Goal: Information Seeking & Learning: Learn about a topic

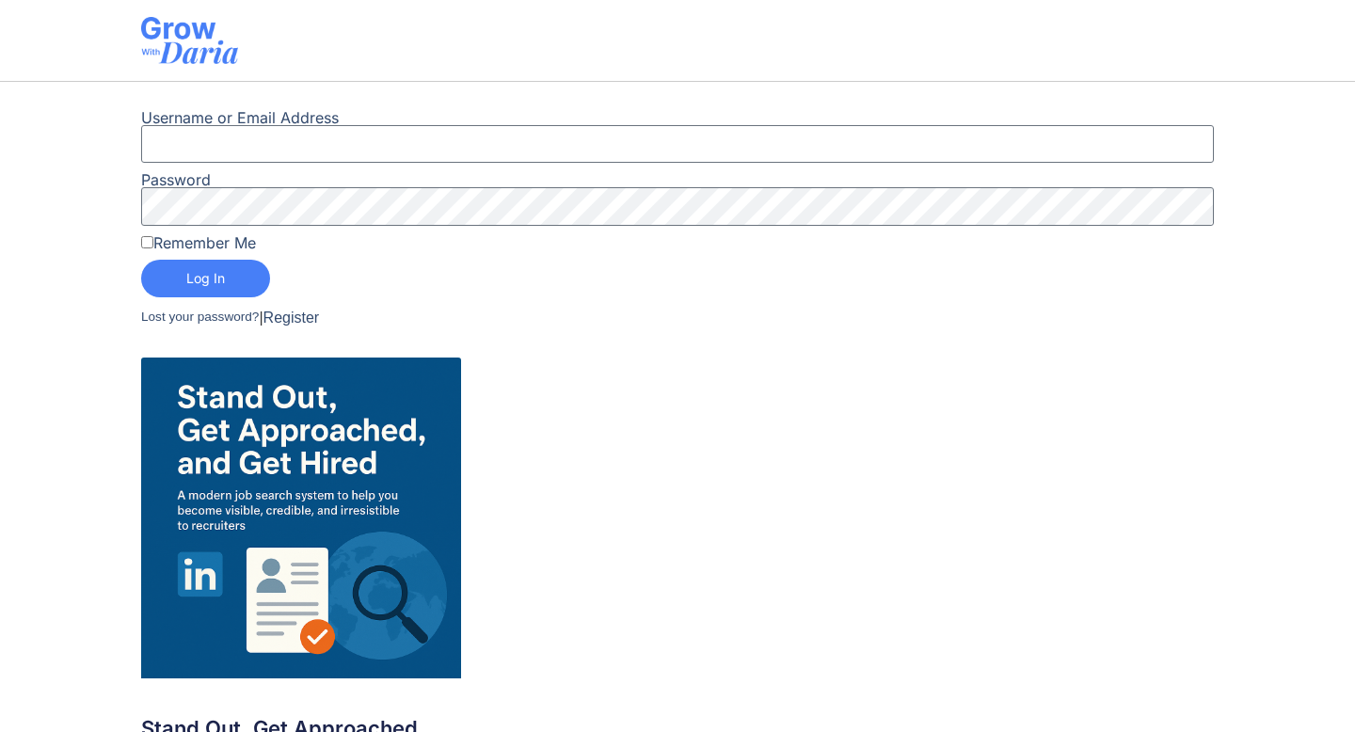
type input "[EMAIL_ADDRESS][DOMAIN_NAME]"
click at [152, 241] on input "Remember Me" at bounding box center [147, 242] width 12 height 12
checkbox input "true"
click at [189, 277] on span "Log In" at bounding box center [205, 278] width 39 height 13
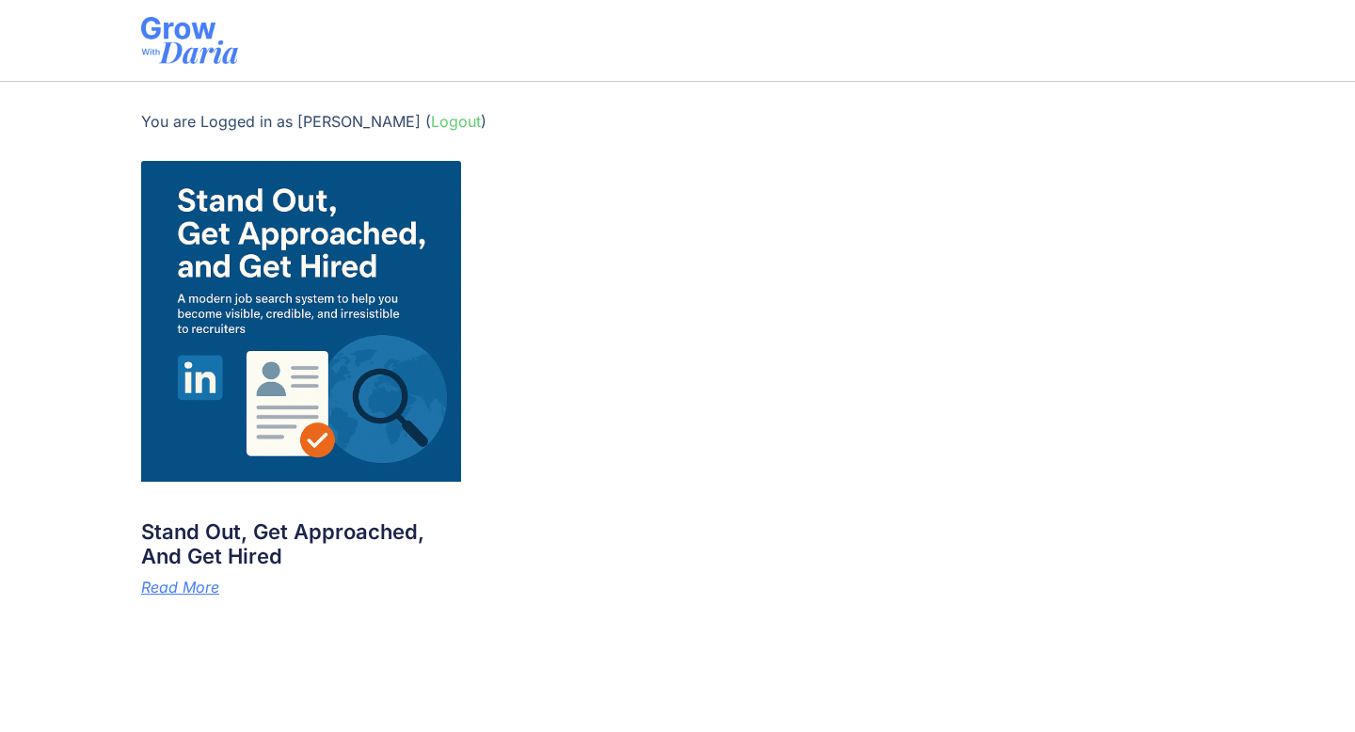
click at [332, 330] on img at bounding box center [301, 321] width 321 height 321
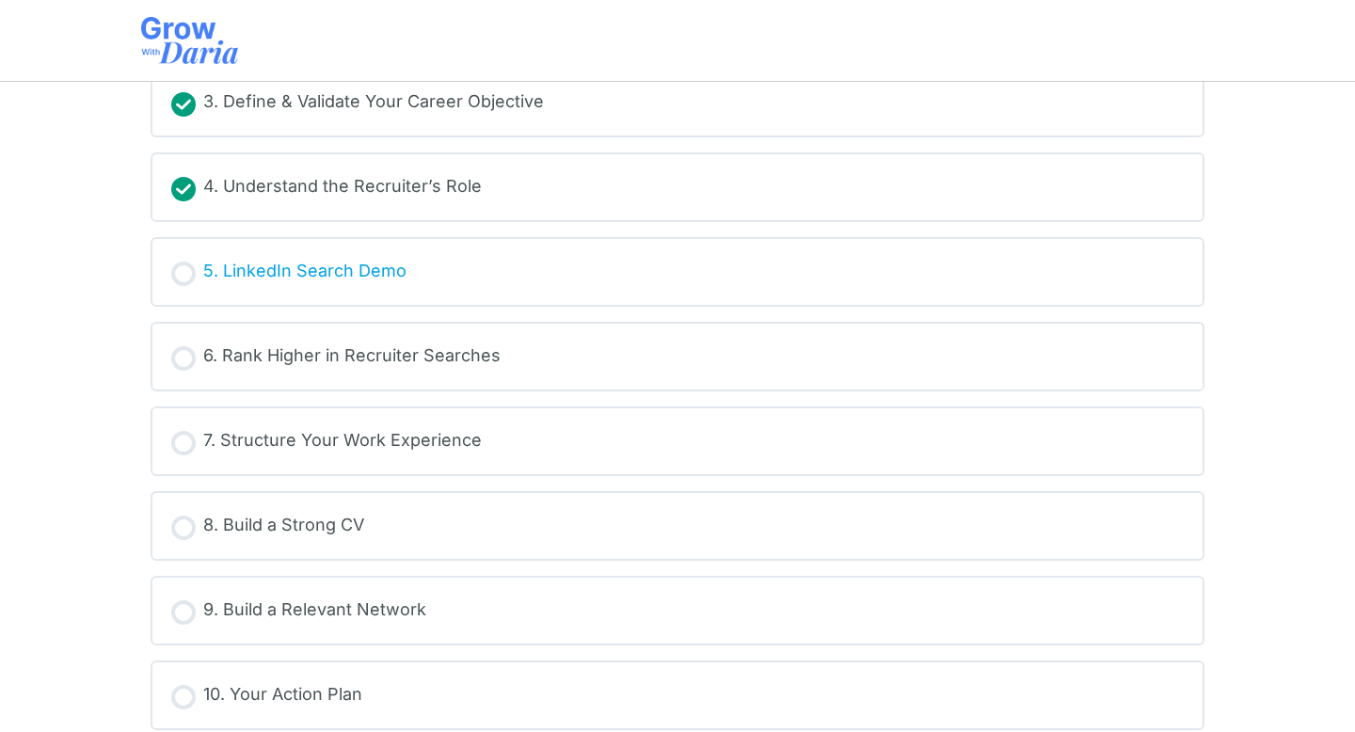
scroll to position [463, 0]
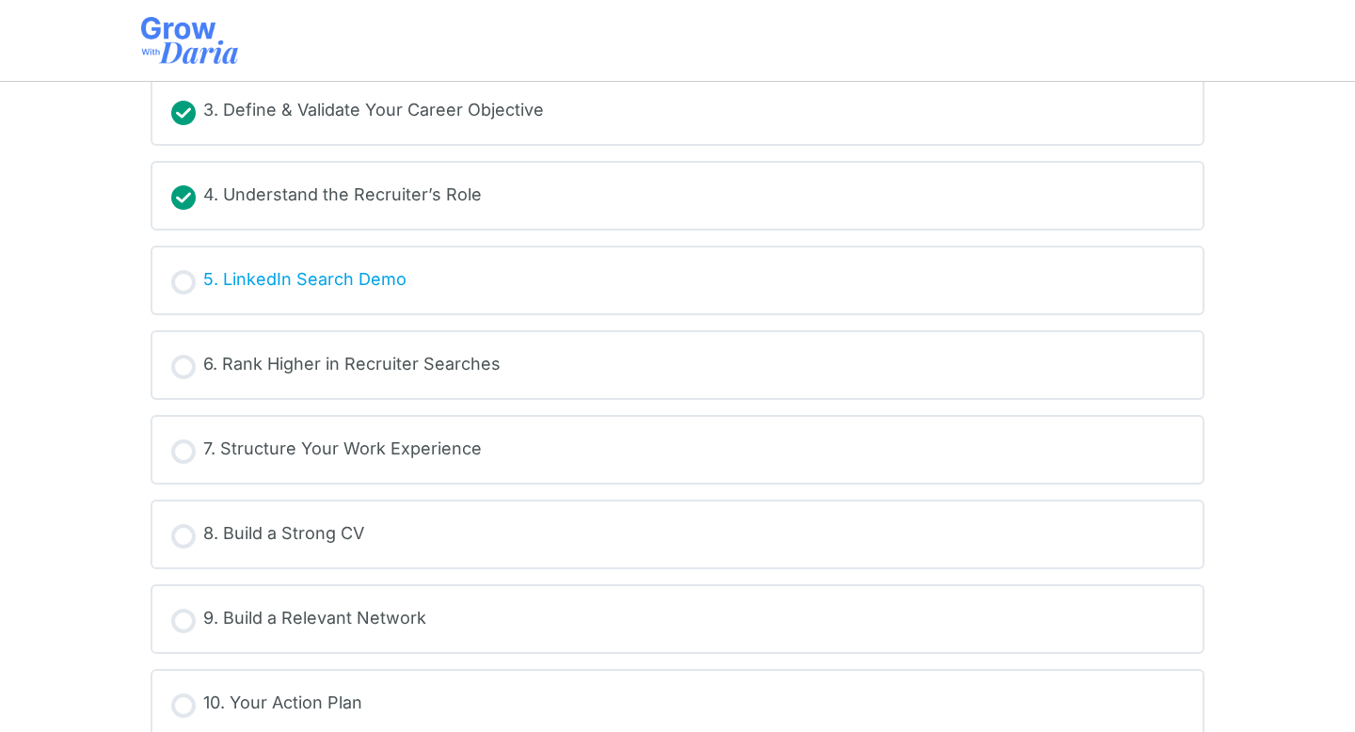
click at [293, 285] on div "5. LinkedIn Search Demo" at bounding box center [304, 280] width 203 height 28
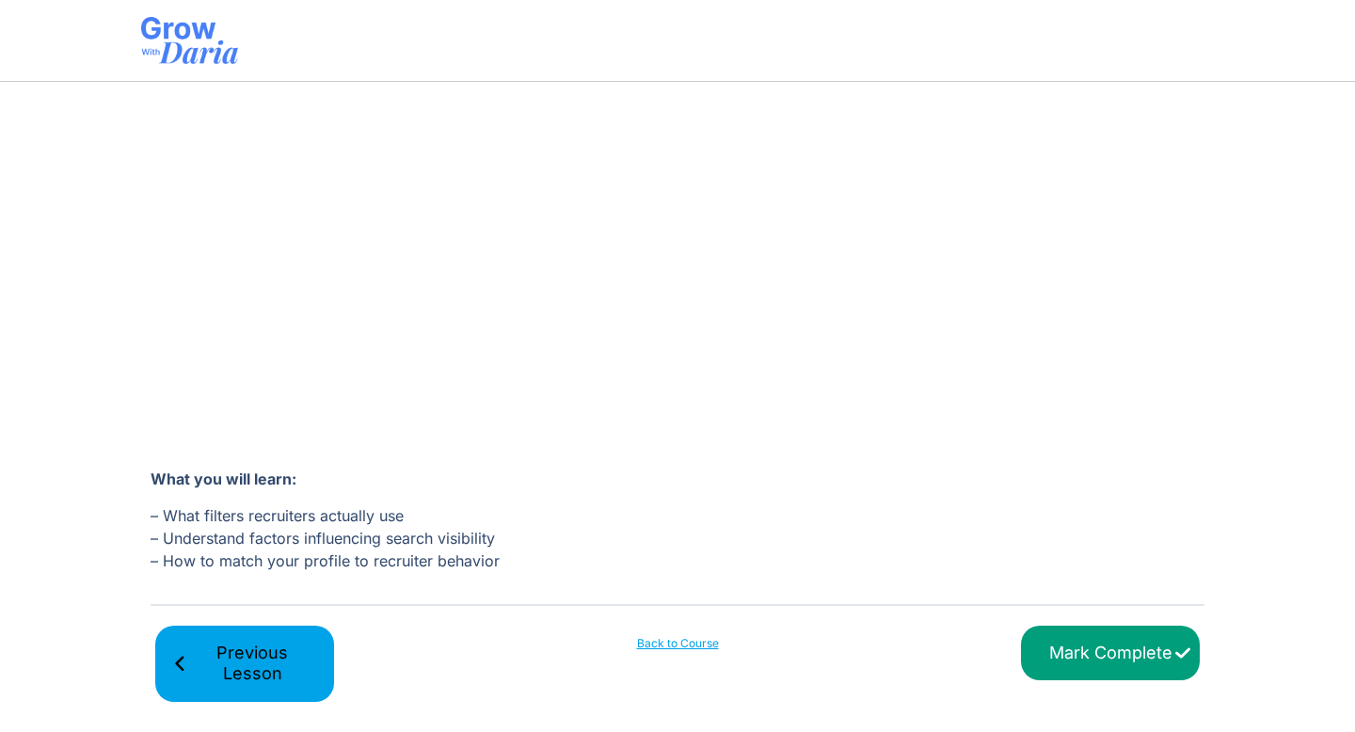
scroll to position [414, 0]
click at [1113, 660] on input "Mark Complete" at bounding box center [1110, 653] width 179 height 55
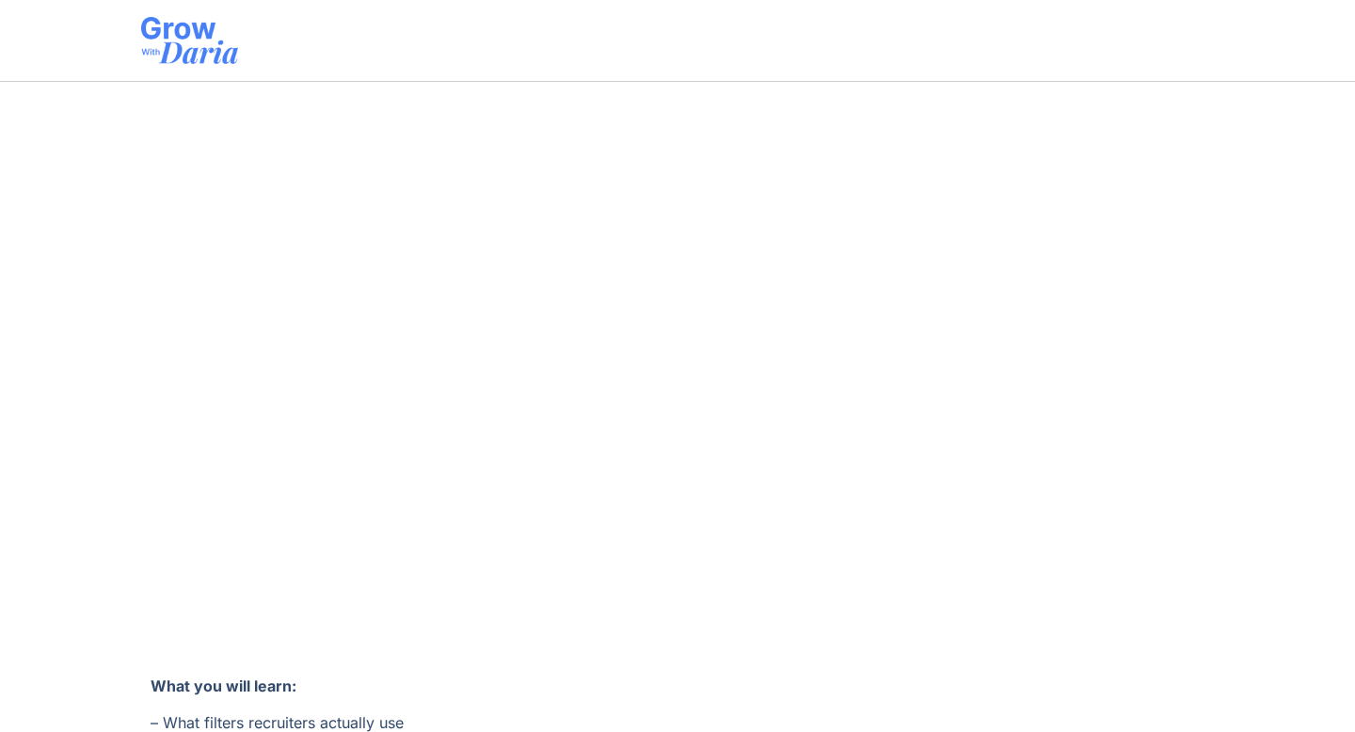
scroll to position [415, 0]
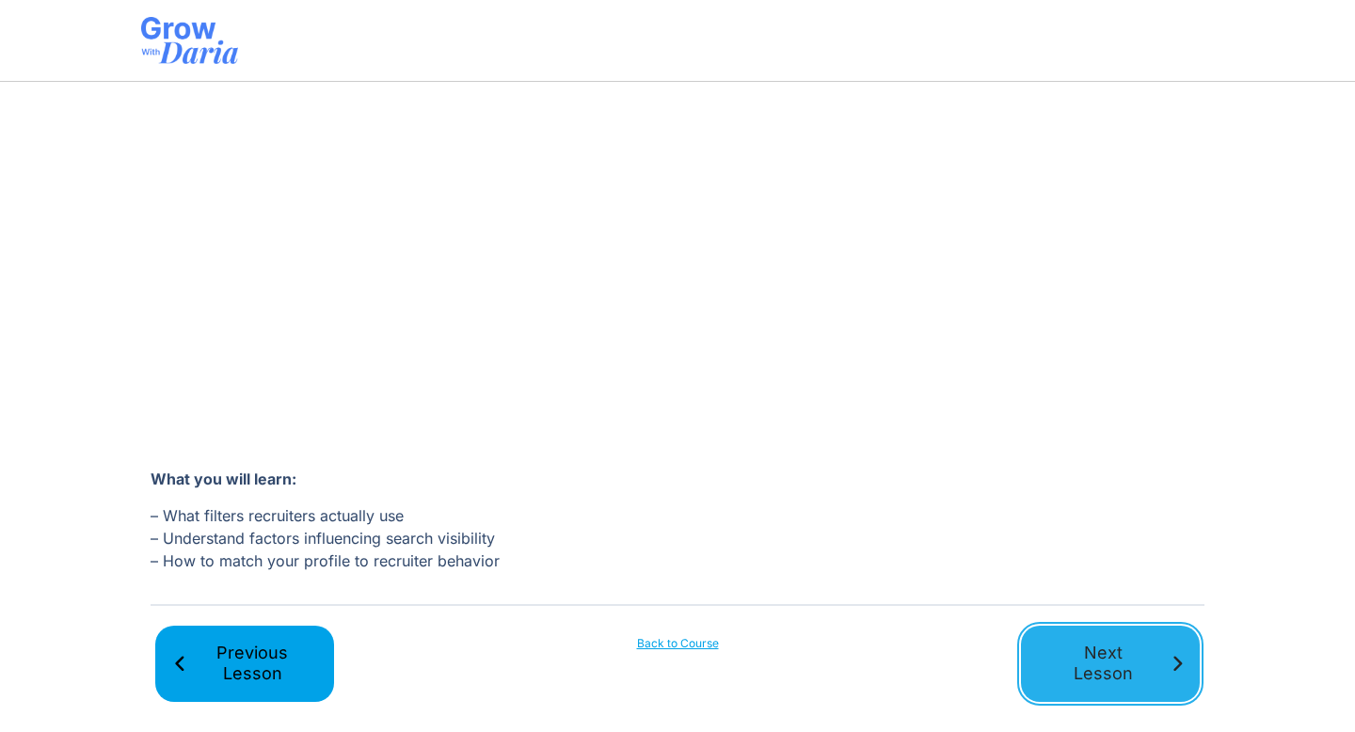
click at [1085, 653] on span "Next Lesson" at bounding box center [1103, 663] width 130 height 42
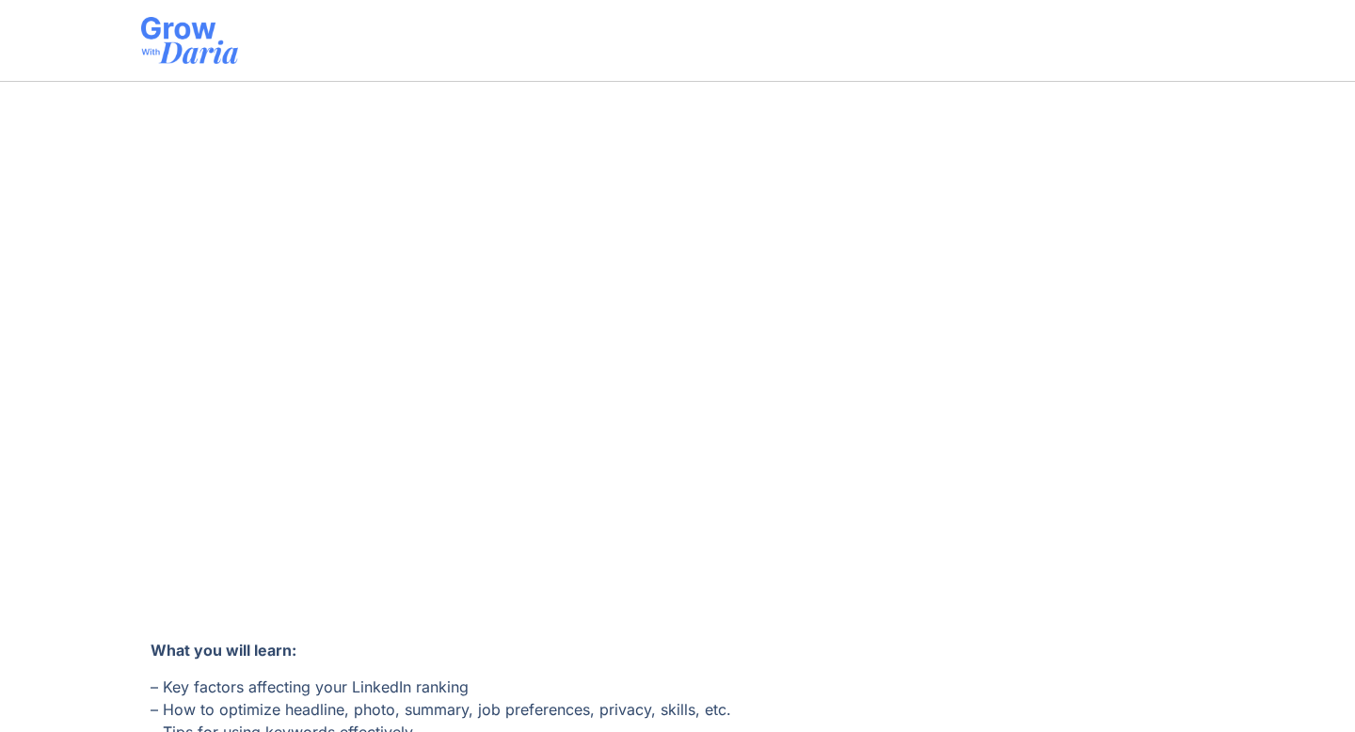
scroll to position [415, 0]
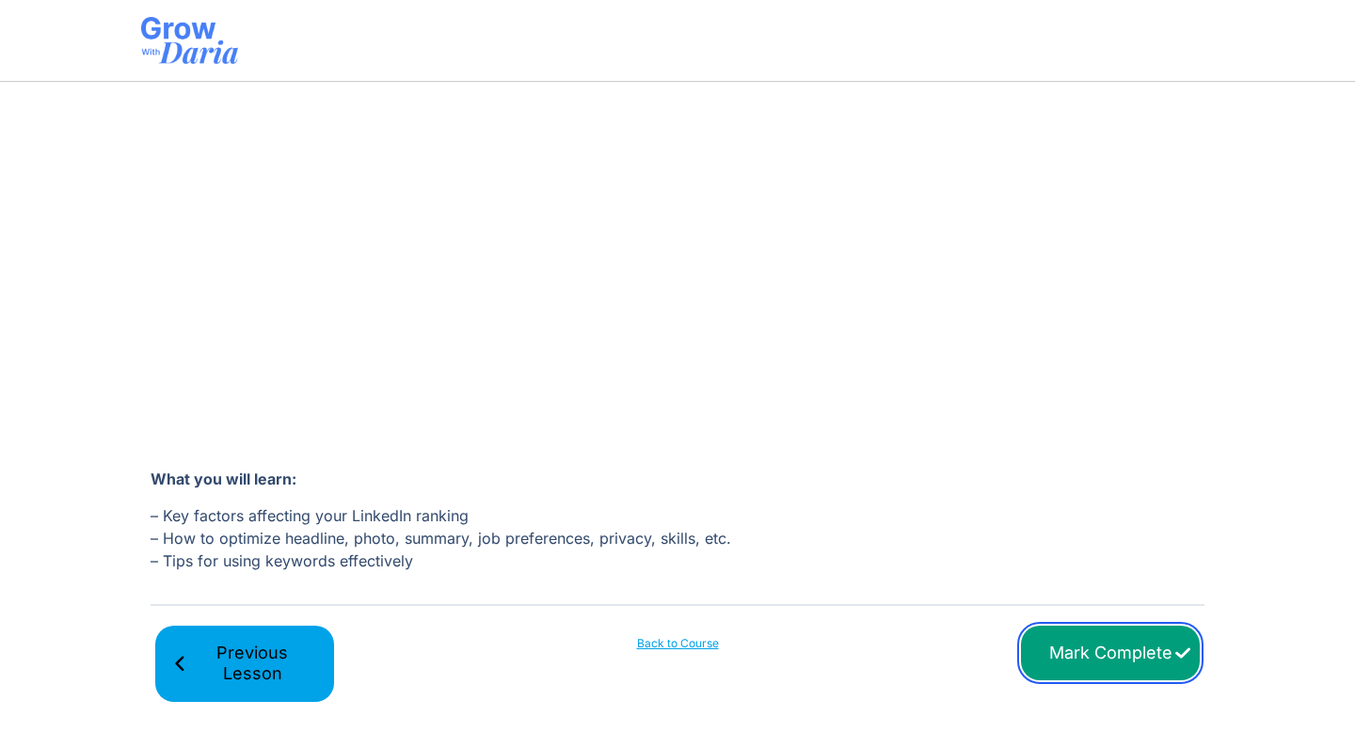
click at [1064, 654] on input "Mark Complete" at bounding box center [1110, 653] width 179 height 55
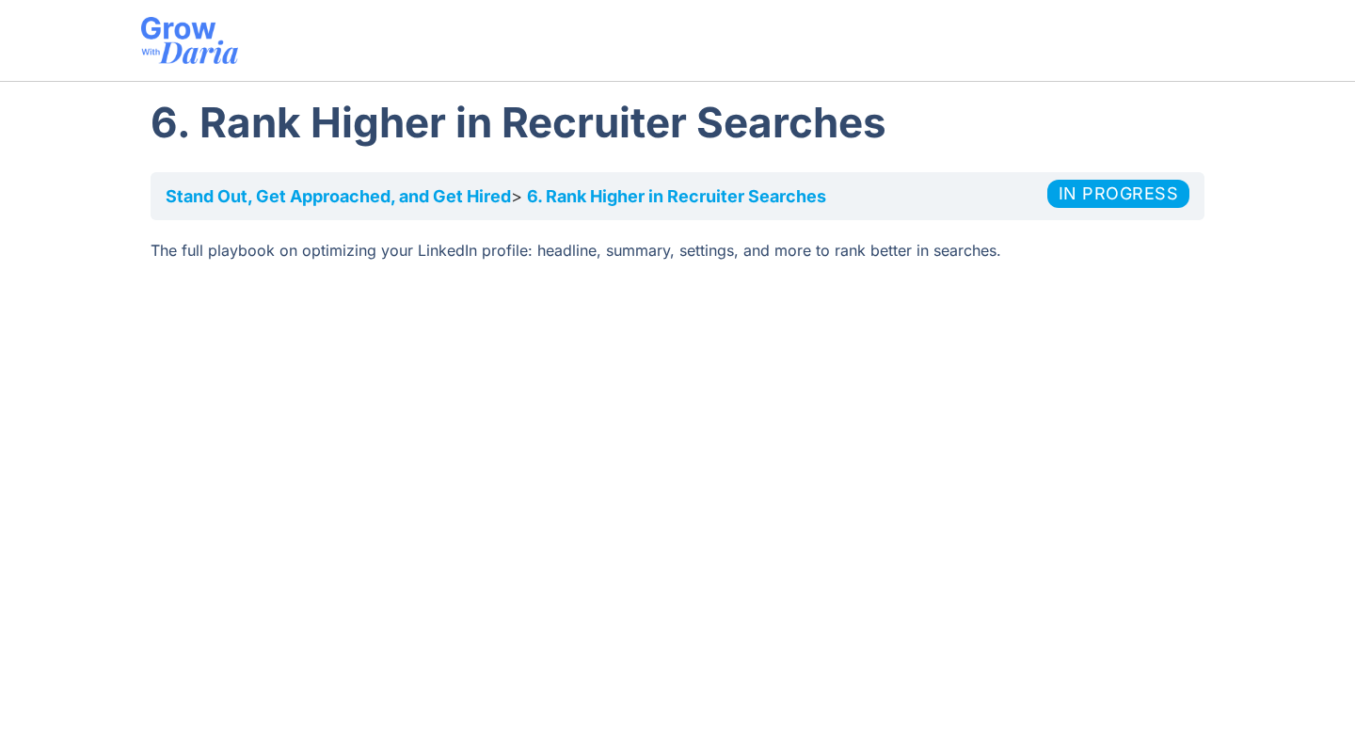
click at [164, 124] on h1 "6. Rank Higher in Recruiter Searches" at bounding box center [678, 122] width 1054 height 62
click at [179, 47] on img at bounding box center [189, 40] width 97 height 47
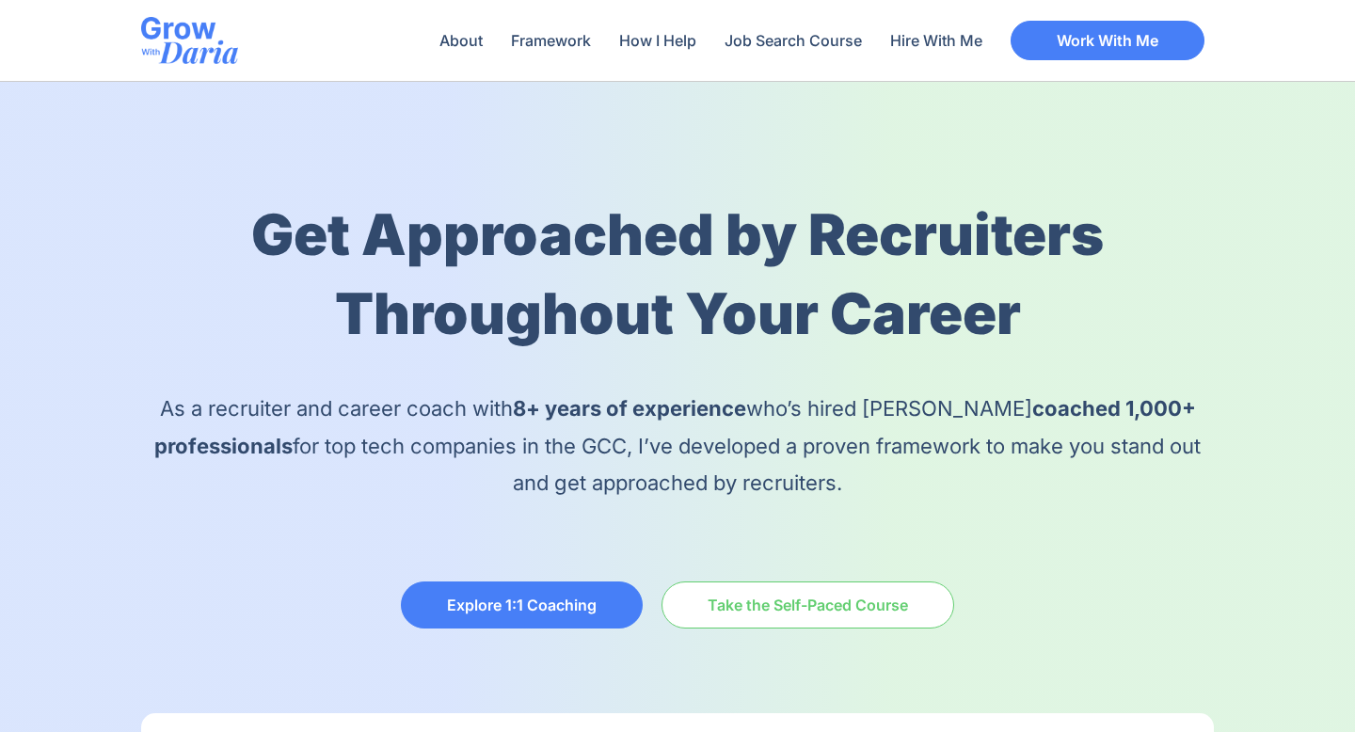
click at [808, 614] on link "Take the Self-Paced Course" at bounding box center [807, 604] width 293 height 47
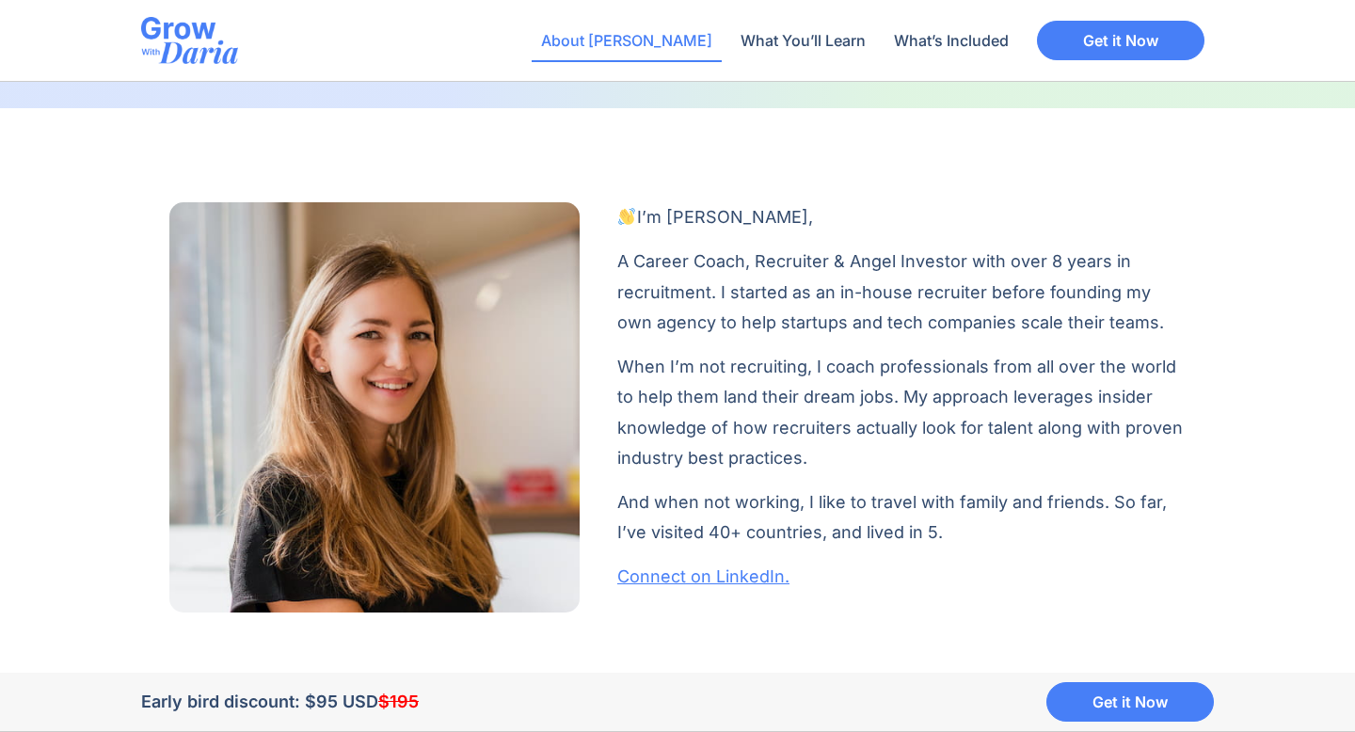
scroll to position [1357, 0]
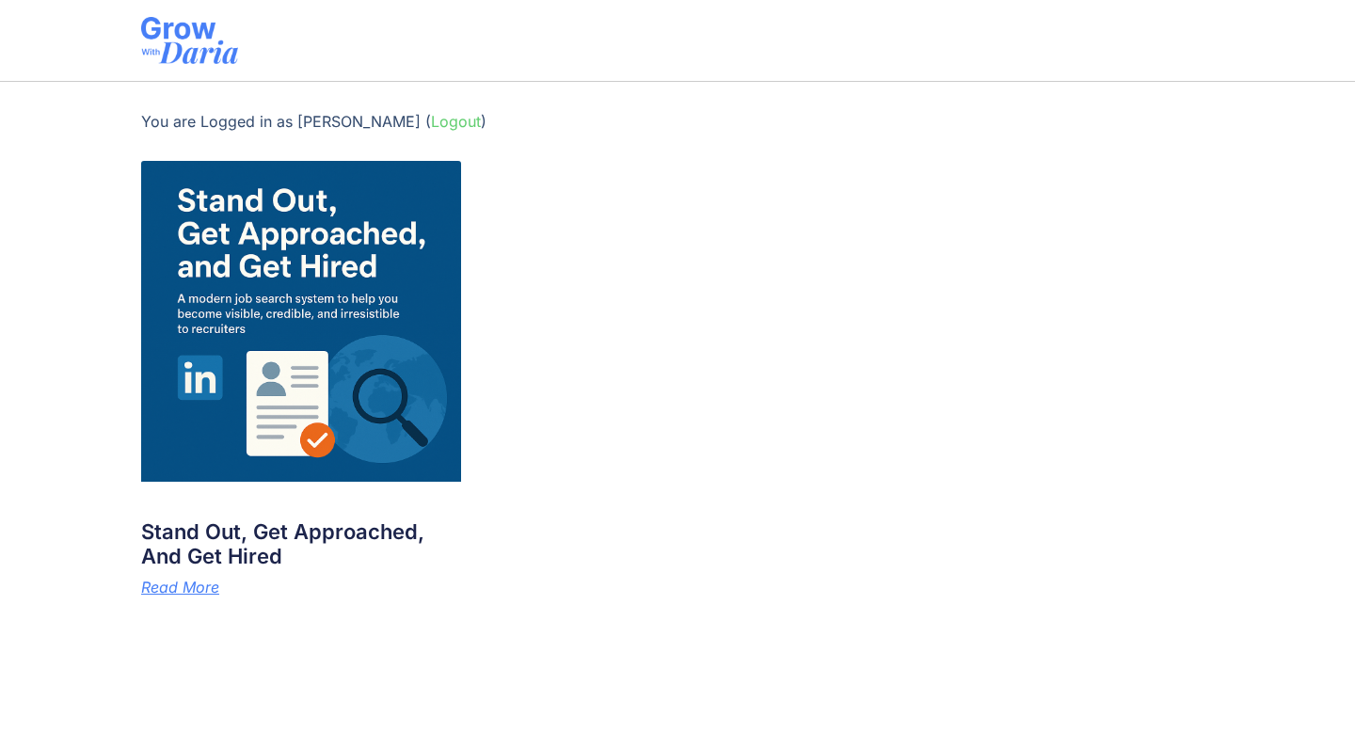
click at [394, 306] on img at bounding box center [301, 321] width 321 height 321
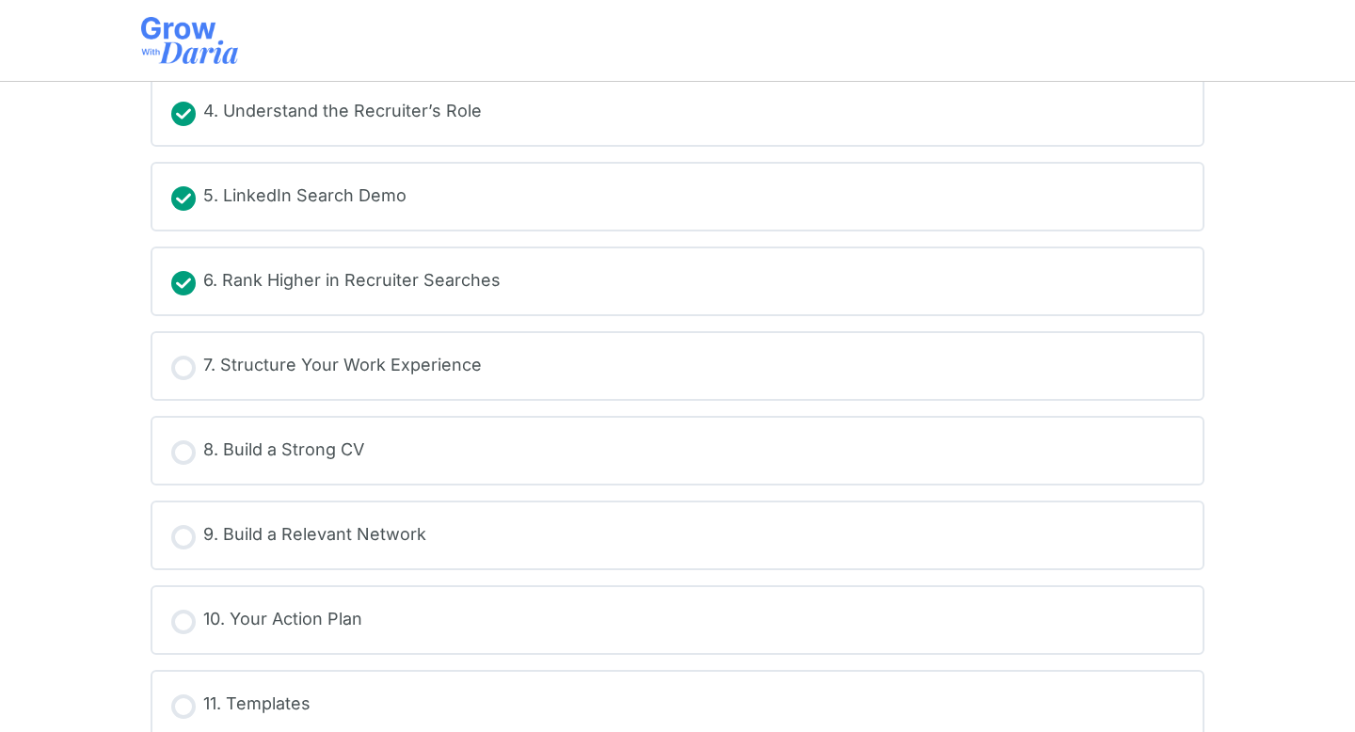
scroll to position [516, 0]
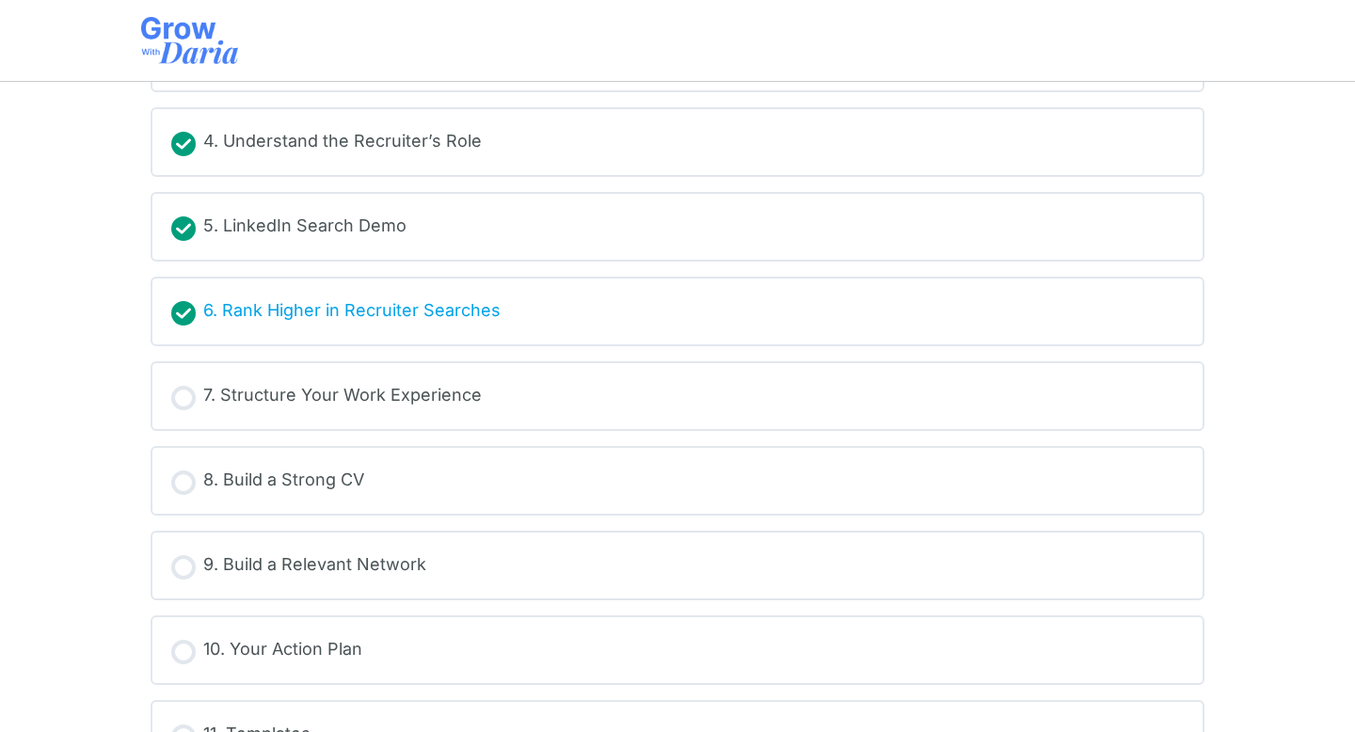
click at [311, 306] on div "6. Rank Higher in Recruiter Searches" at bounding box center [351, 311] width 297 height 28
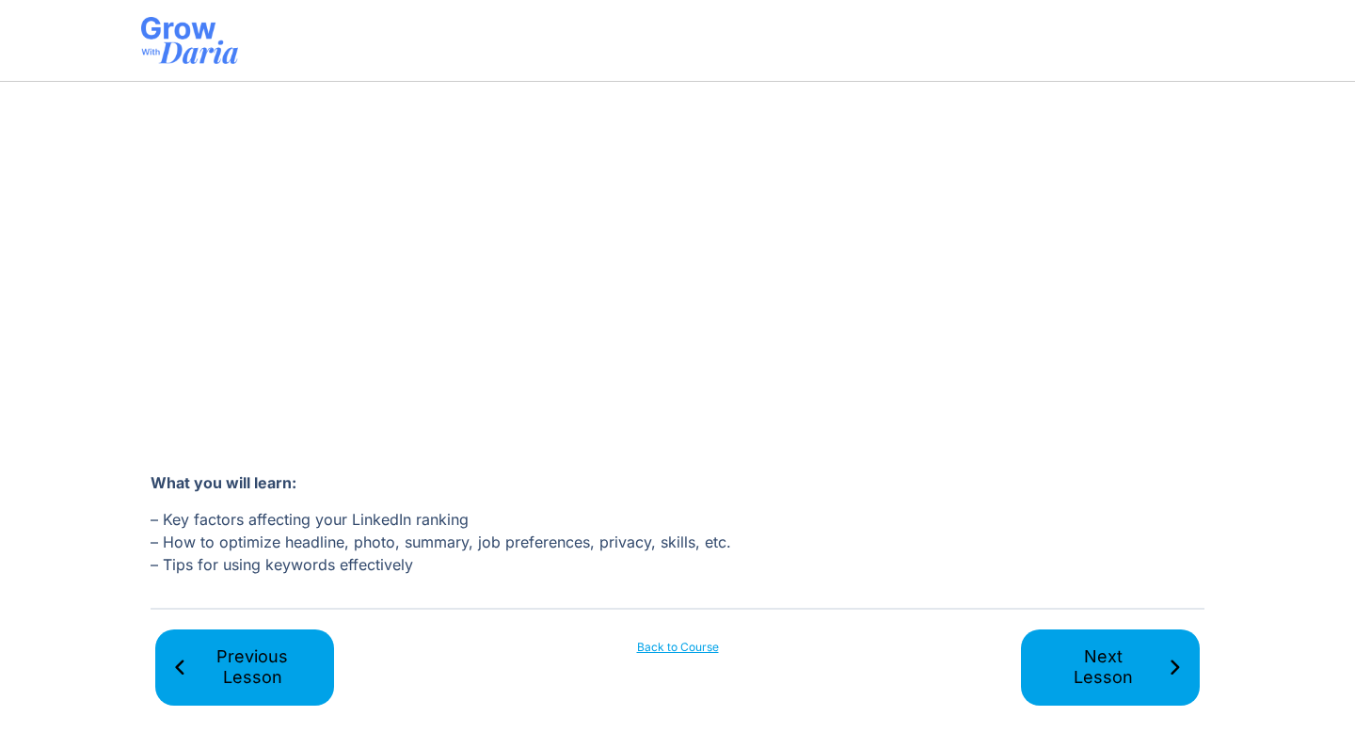
scroll to position [415, 0]
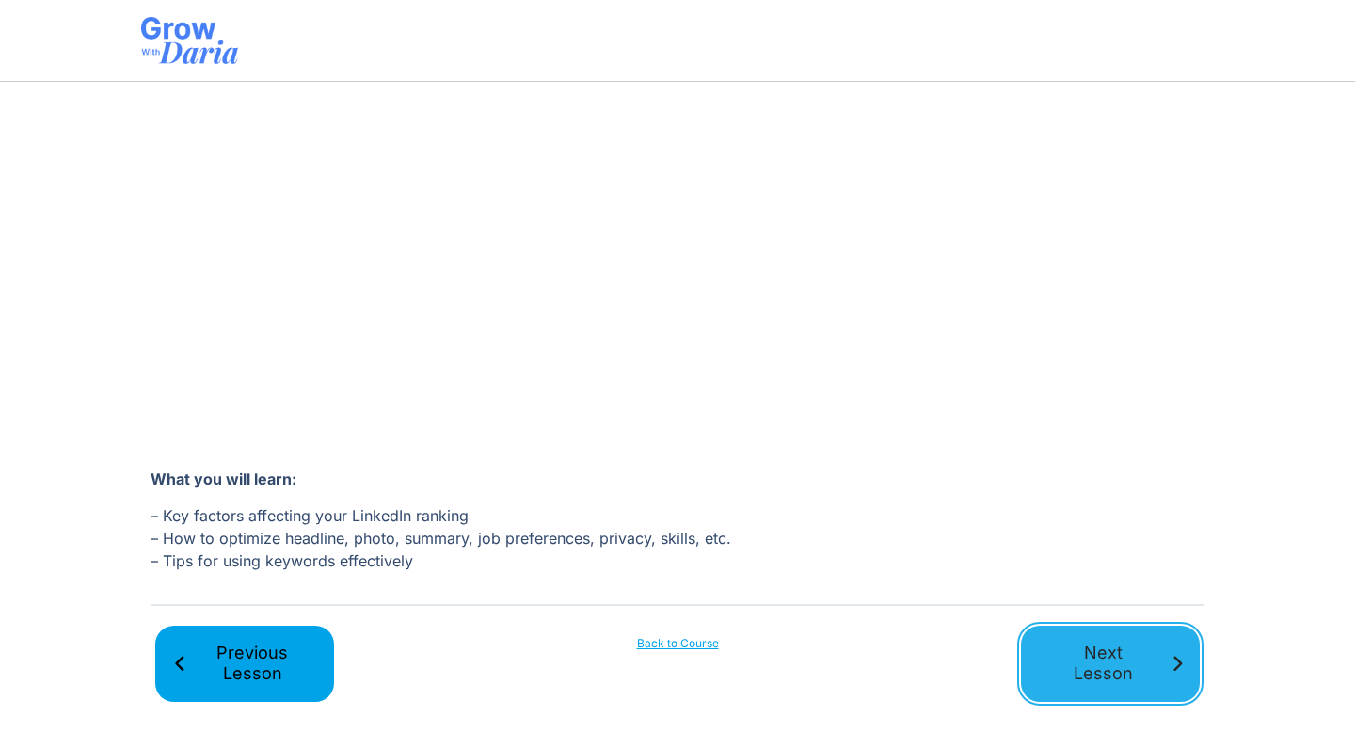
click at [1148, 656] on span "Next Lesson" at bounding box center [1103, 663] width 130 height 42
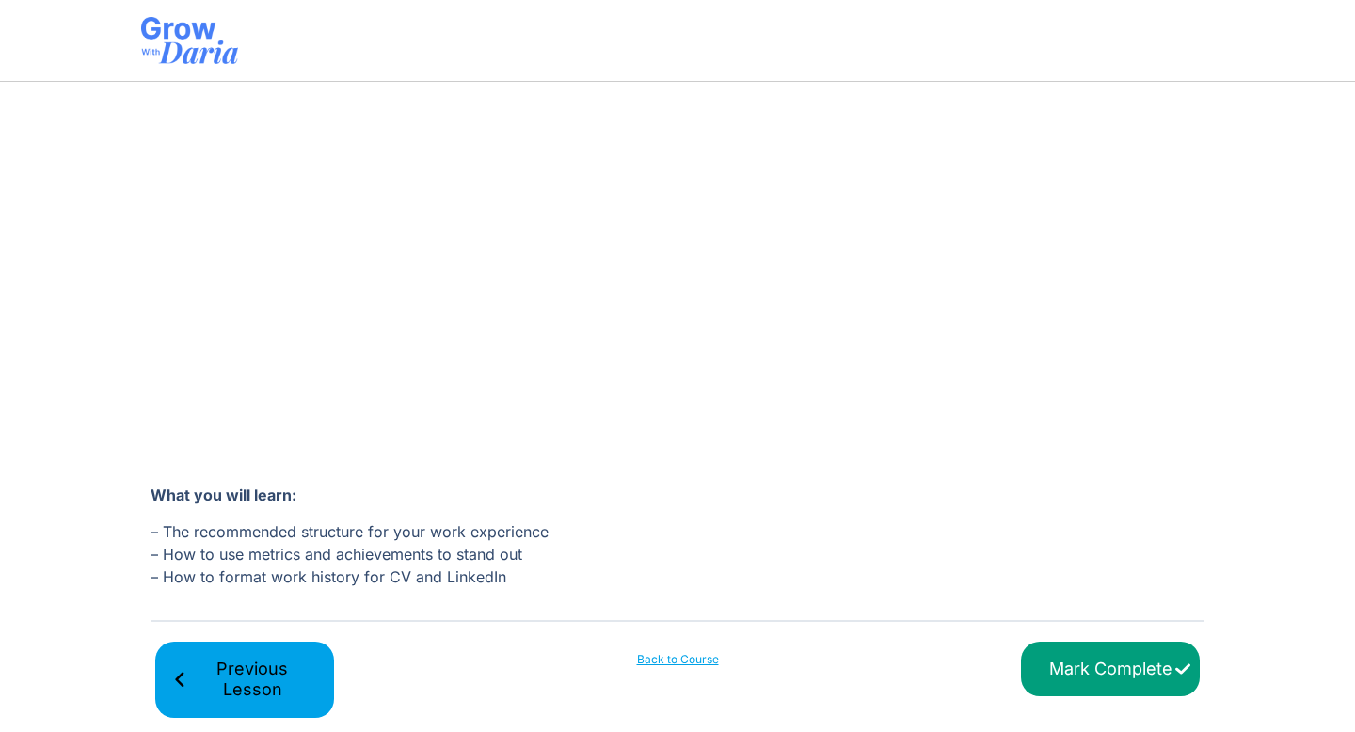
scroll to position [415, 0]
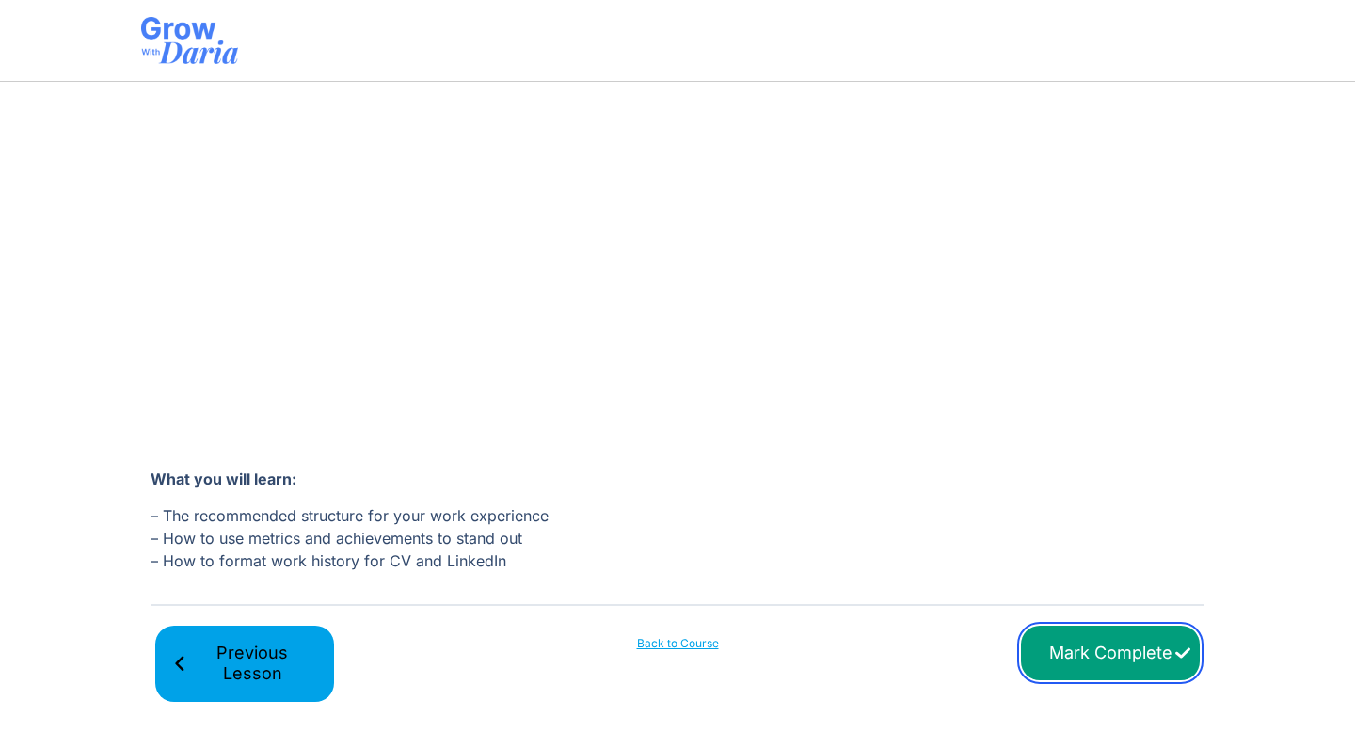
click at [1106, 672] on input "Mark Complete" at bounding box center [1110, 653] width 179 height 55
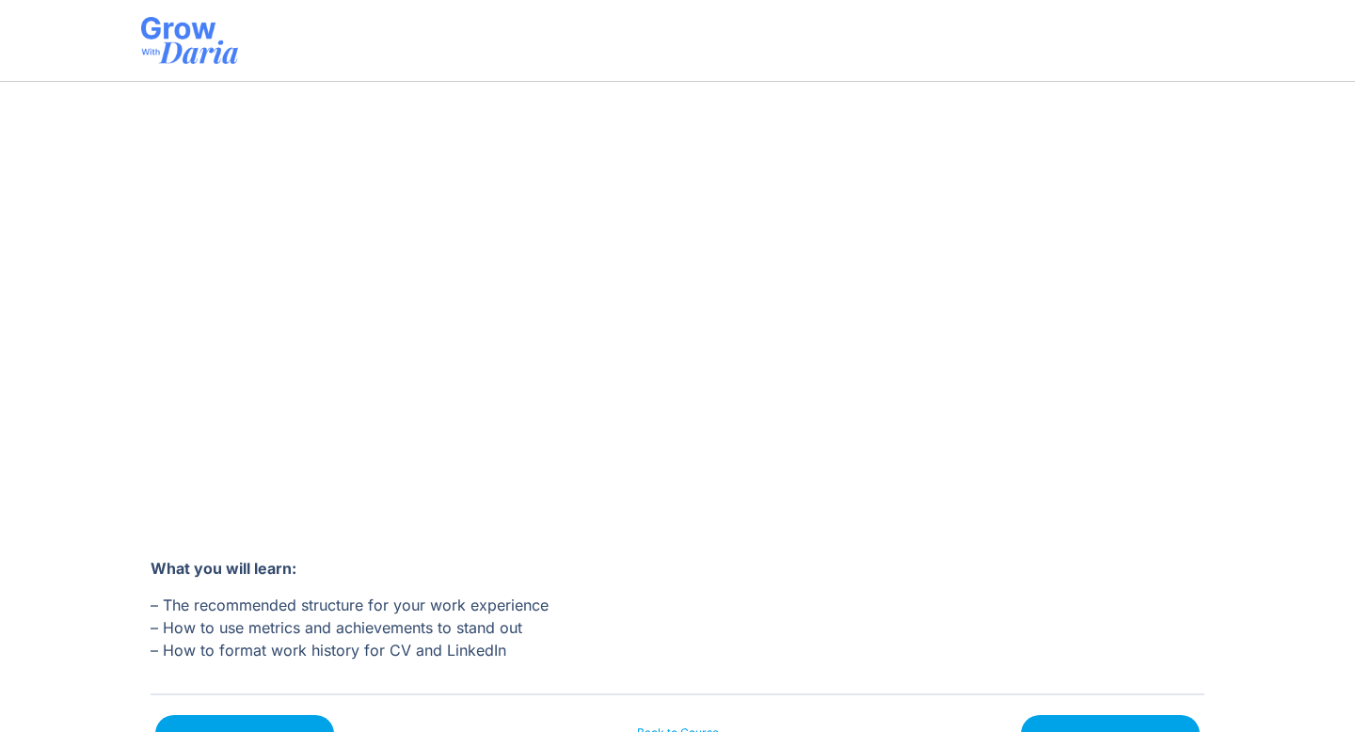
scroll to position [415, 0]
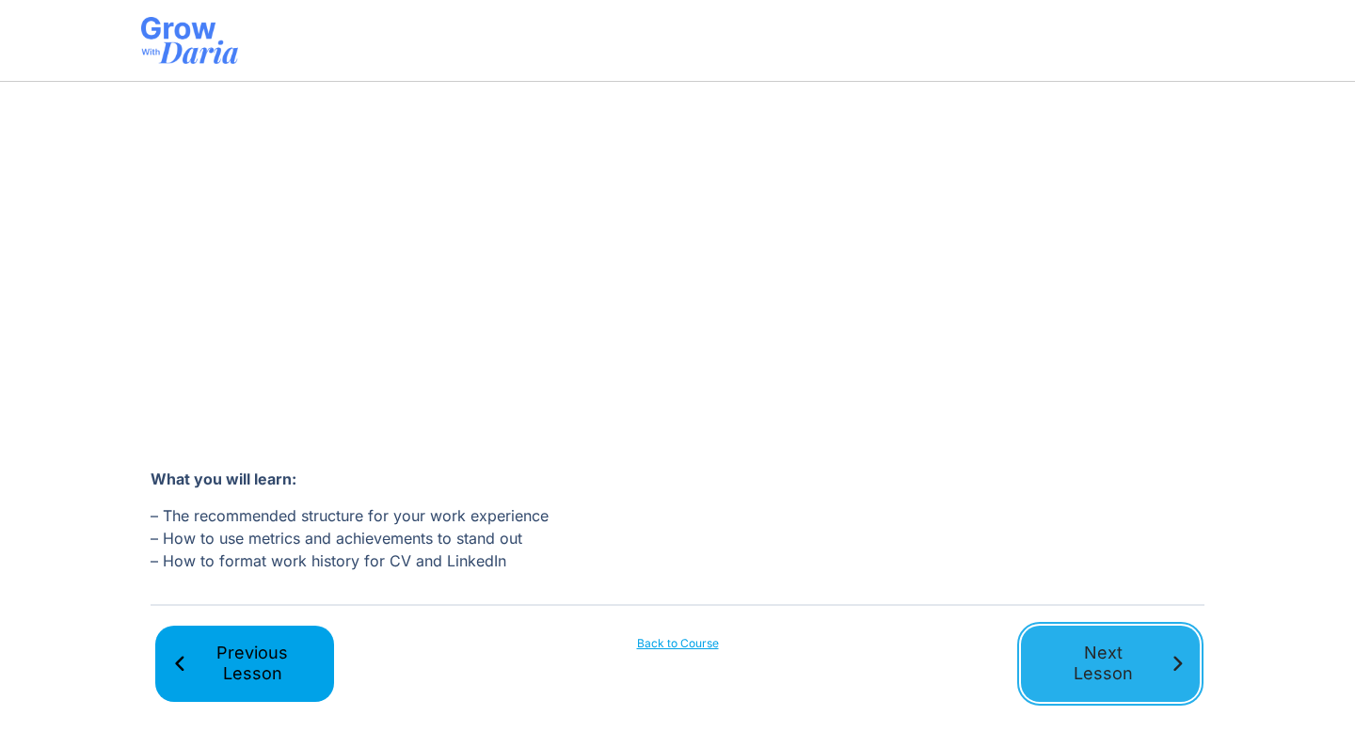
click at [1105, 638] on link "Next Lesson" at bounding box center [1110, 664] width 179 height 76
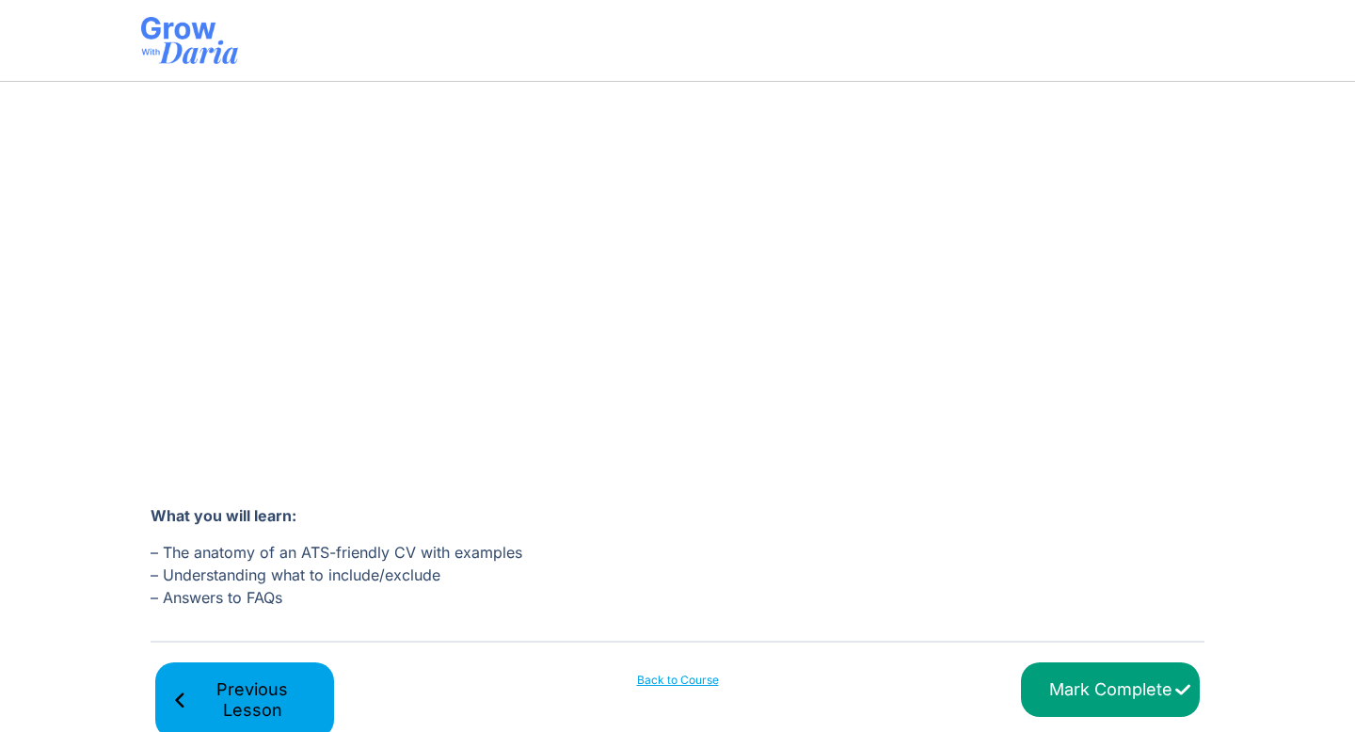
scroll to position [383, 0]
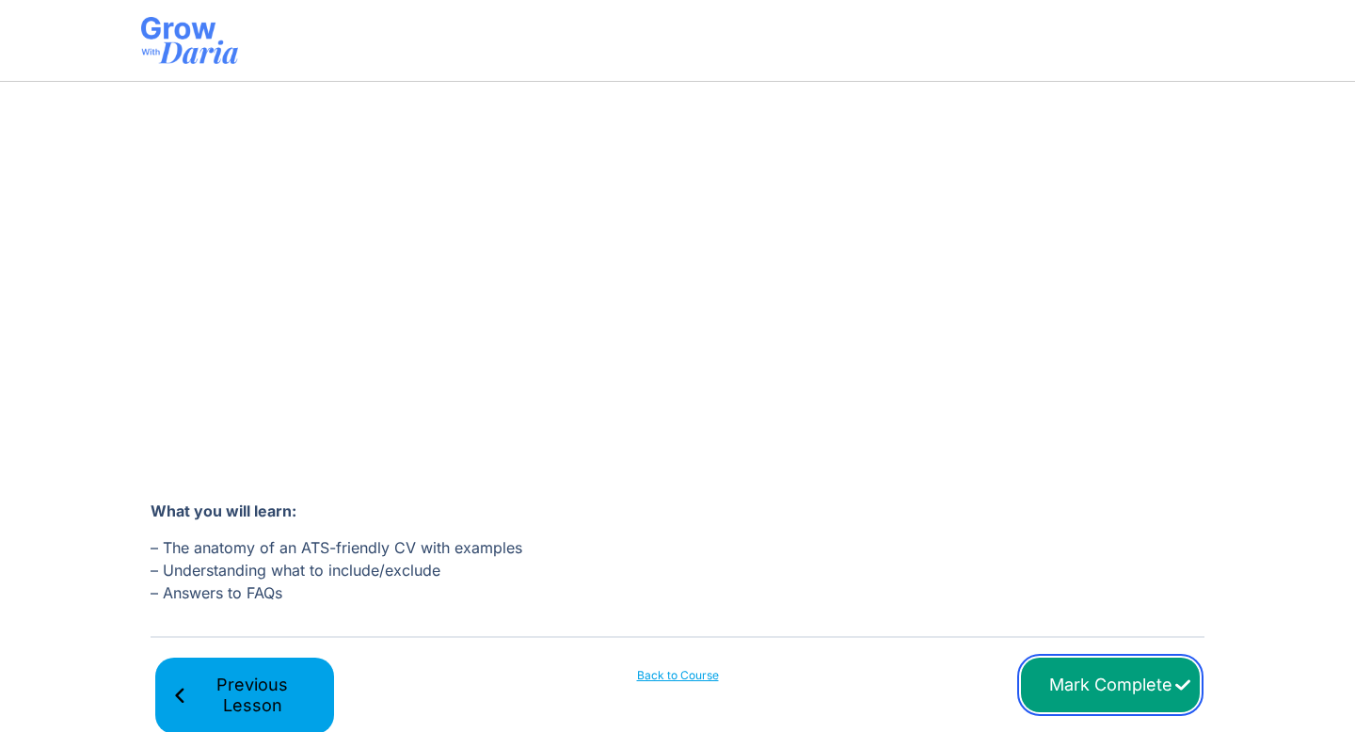
click at [1103, 690] on input "Mark Complete" at bounding box center [1110, 684] width 179 height 55
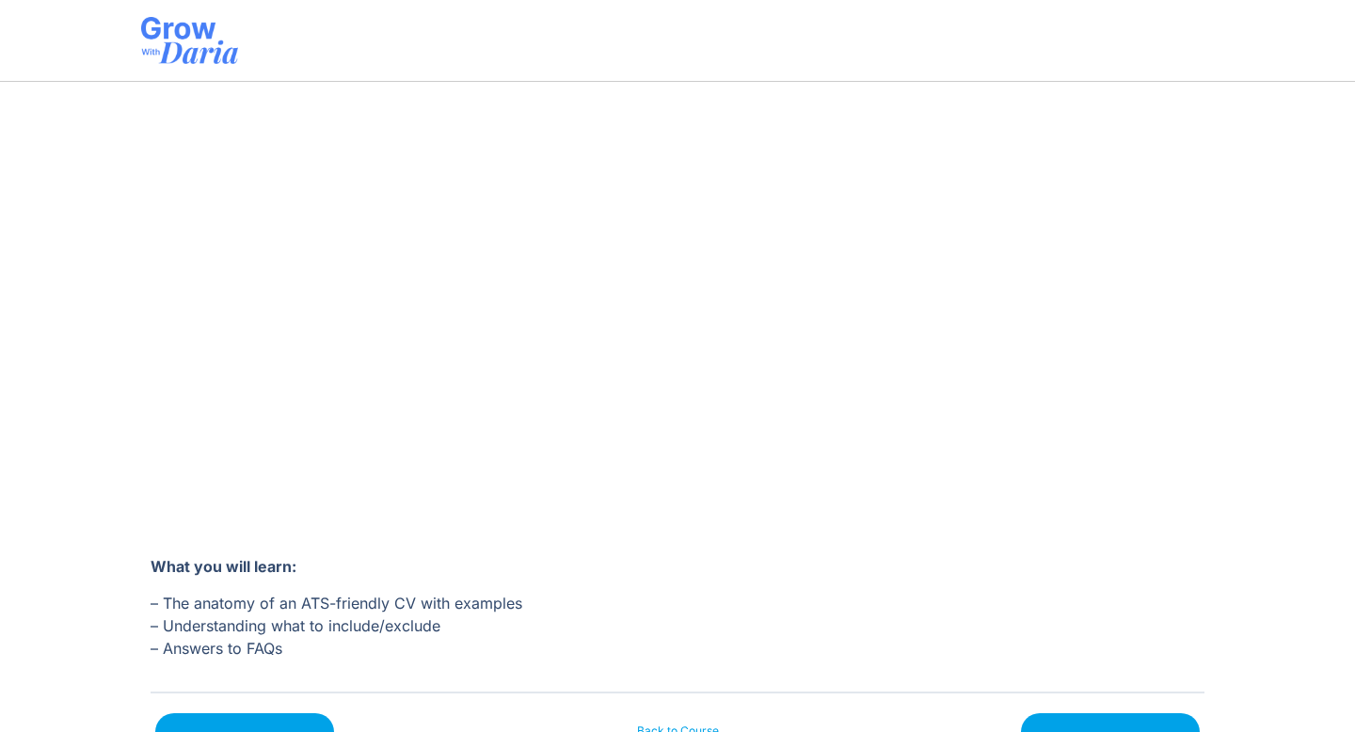
scroll to position [351, 0]
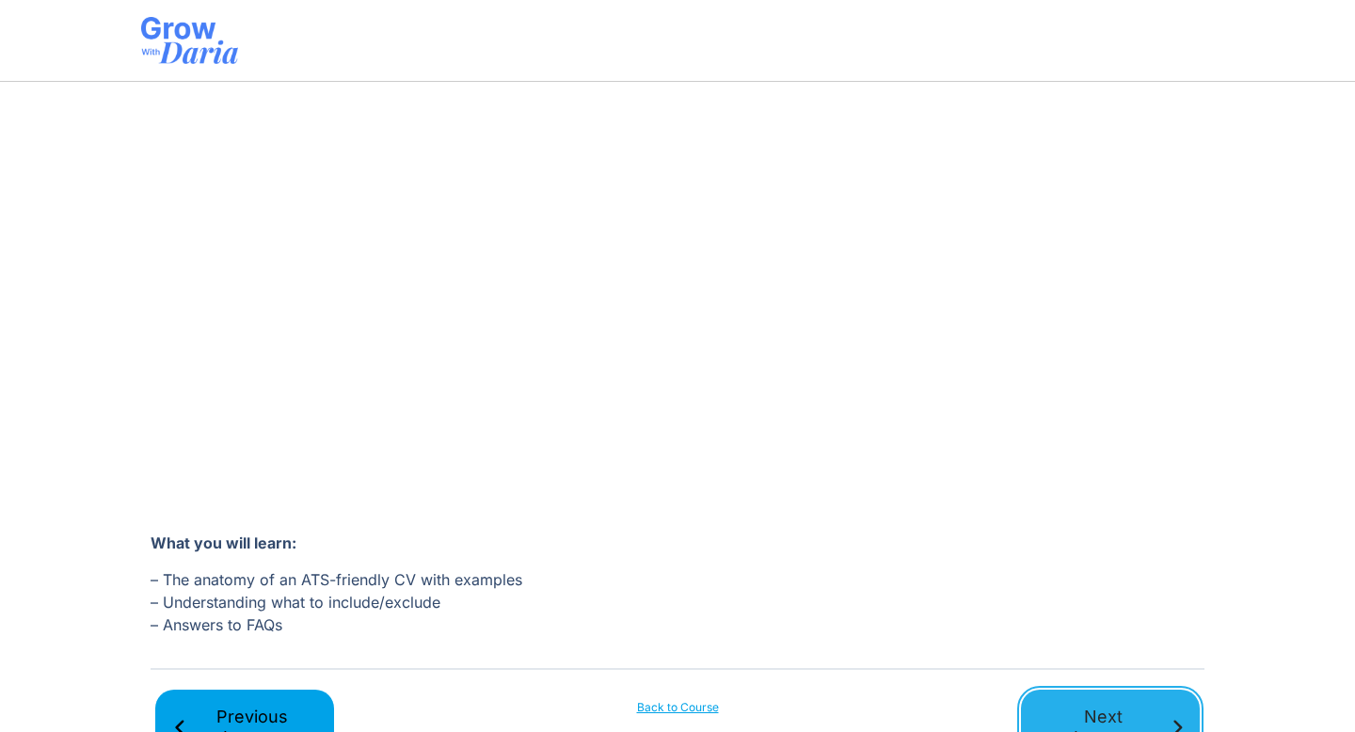
click at [1111, 716] on span "Next Lesson" at bounding box center [1103, 727] width 130 height 42
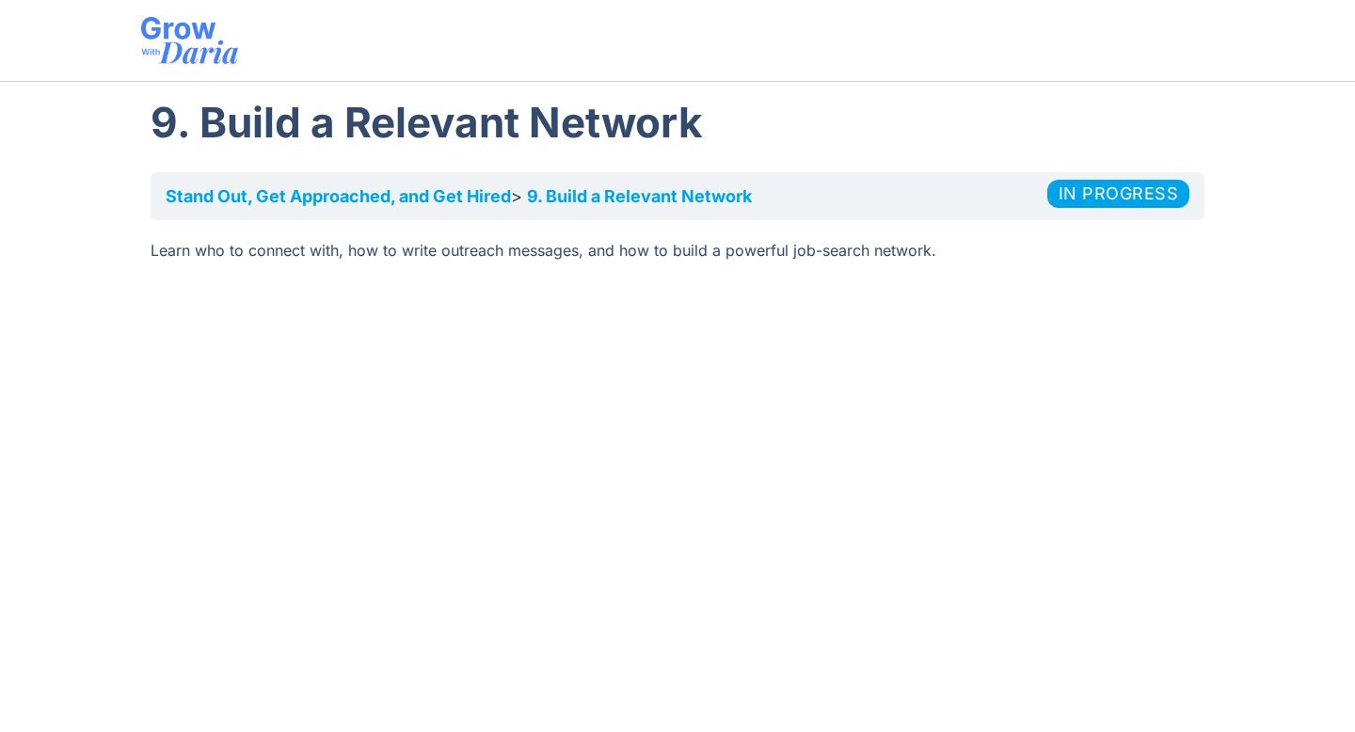
click at [604, 146] on h1 "9. Build a Relevant Network" at bounding box center [678, 122] width 1054 height 62
click at [478, 192] on link "Stand Out, Get Approached, and Get Hired​" at bounding box center [338, 196] width 345 height 20
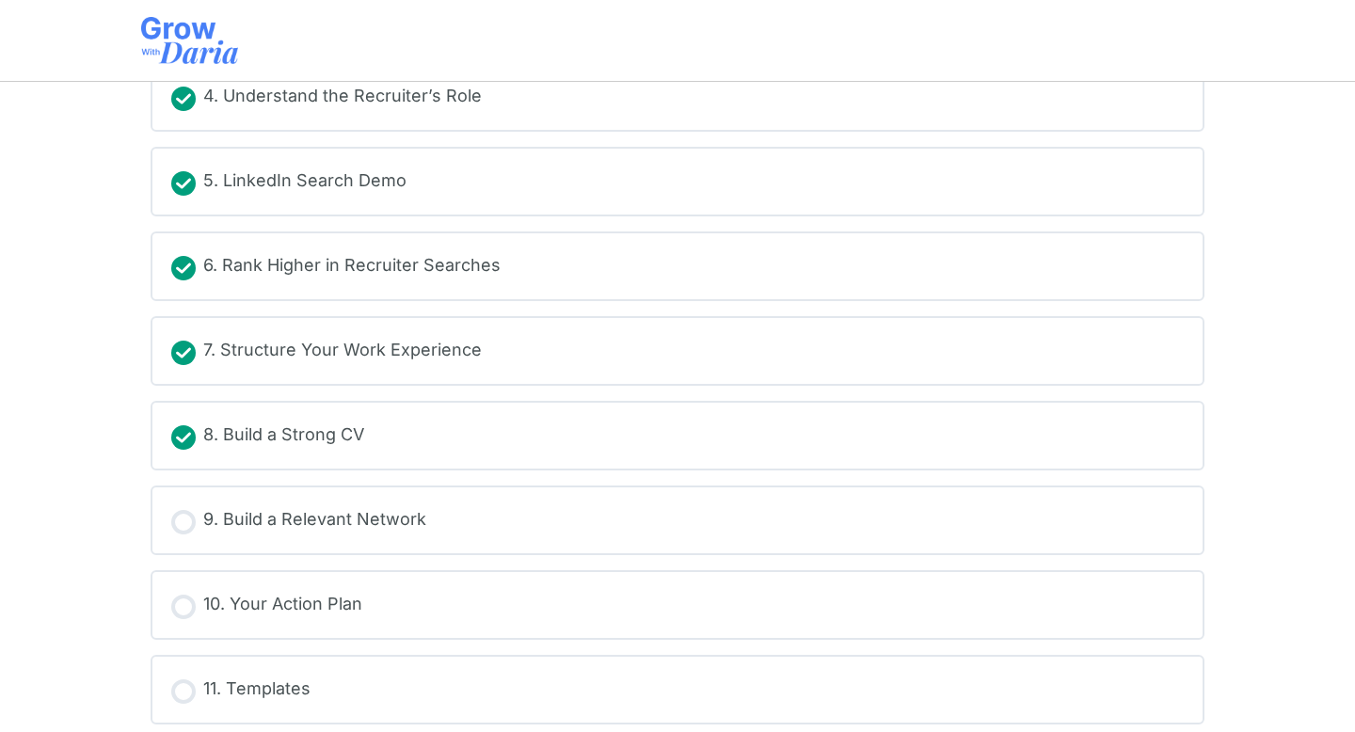
scroll to position [578, 0]
